Goal: Transaction & Acquisition: Download file/media

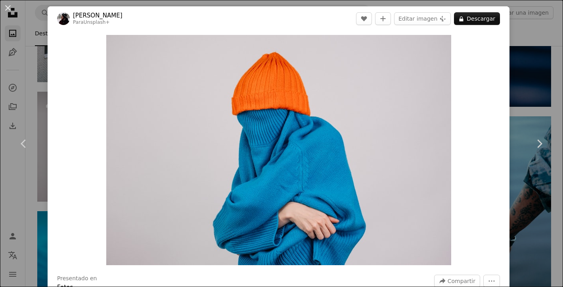
scroll to position [17, 0]
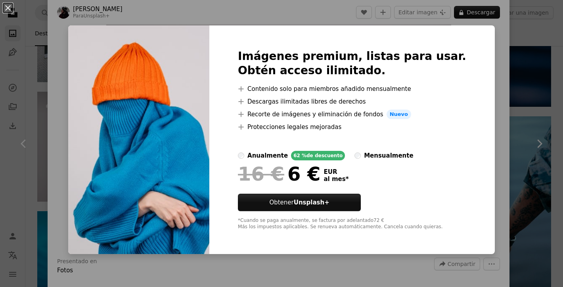
click at [493, 84] on div "An X shape Imágenes premium, listas para usar. Obtén acceso ilimitado. A plus s…" at bounding box center [281, 143] width 563 height 287
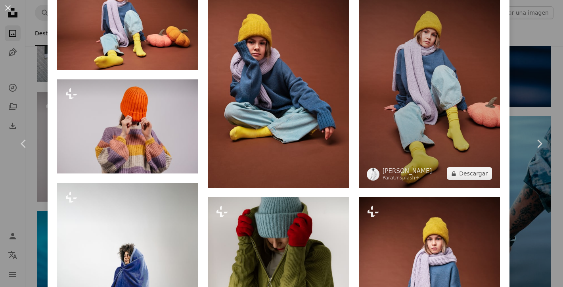
scroll to position [844, 0]
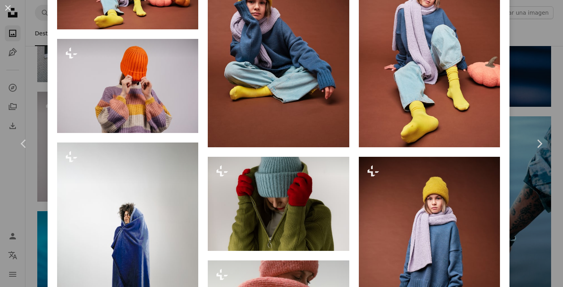
click at [540, 84] on div "An X shape Chevron left Chevron right [PERSON_NAME] Para Unsplash+ A heart A pl…" at bounding box center [281, 143] width 563 height 287
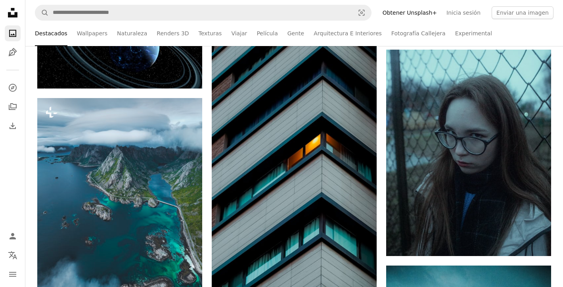
scroll to position [1053, 0]
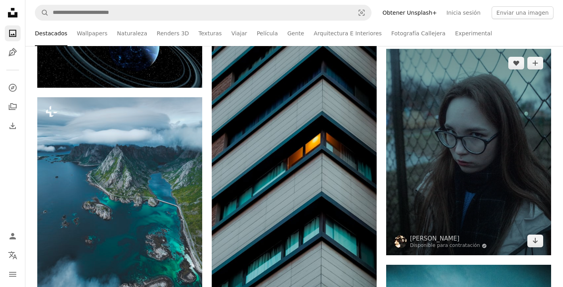
click at [419, 163] on img at bounding box center [468, 152] width 165 height 206
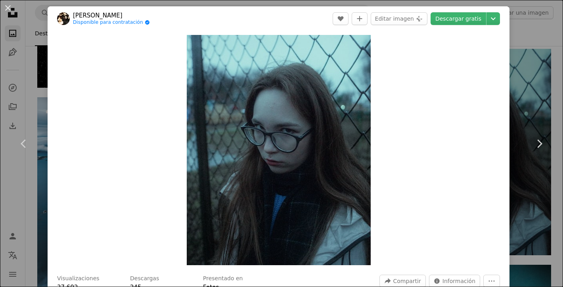
click at [534, 29] on div "An X shape Chevron left Chevron right [PERSON_NAME] Disponible para contratació…" at bounding box center [281, 143] width 563 height 287
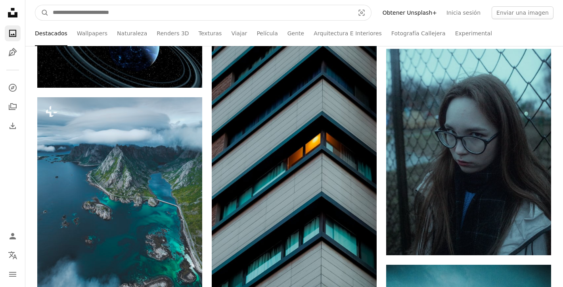
click at [91, 15] on input "Encuentra imágenes en todo el sitio" at bounding box center [200, 12] width 303 height 15
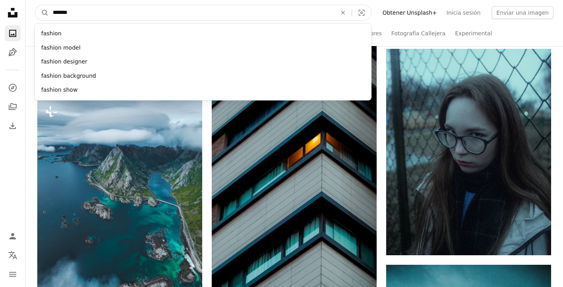
type input "*******"
click at [35, 5] on button "A magnifying glass" at bounding box center [41, 12] width 13 height 15
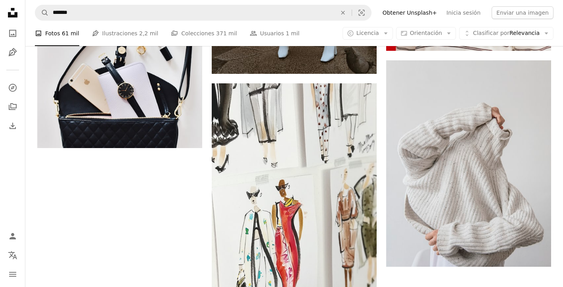
scroll to position [1522, 0]
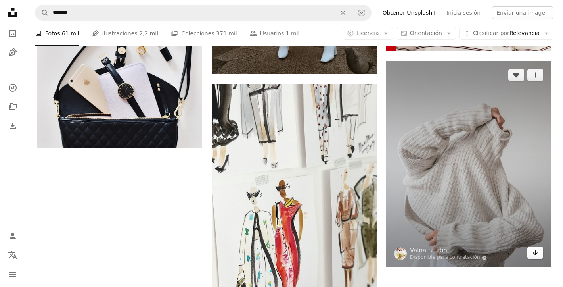
click at [535, 252] on icon "Descargar" at bounding box center [535, 252] width 5 height 6
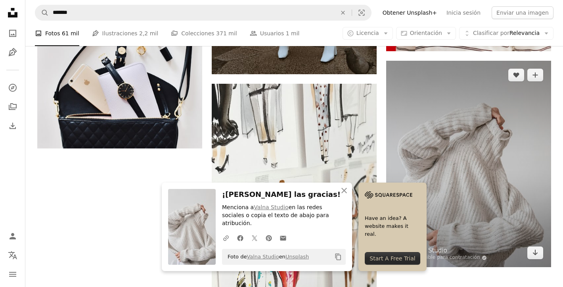
click at [479, 126] on img at bounding box center [468, 164] width 165 height 206
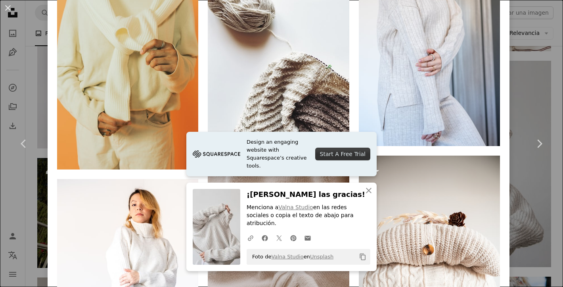
scroll to position [796, 0]
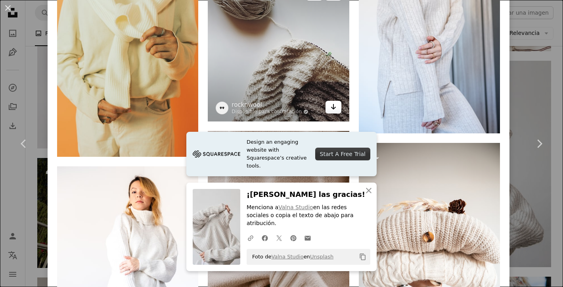
click at [337, 103] on icon "Arrow pointing down" at bounding box center [333, 107] width 6 height 10
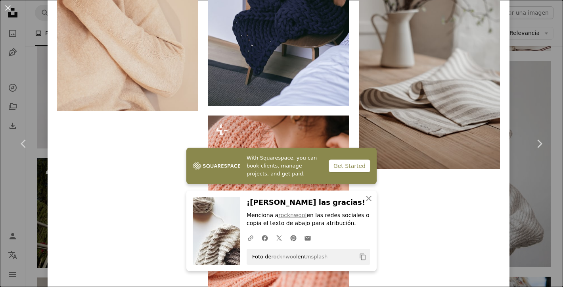
scroll to position [2807, 0]
